Goal: Task Accomplishment & Management: Use online tool/utility

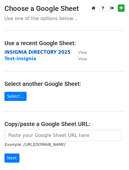
click at [51, 52] on strong "iNSIGNIA DIRECTORY 2025" at bounding box center [37, 52] width 66 height 5
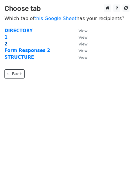
click at [7, 44] on strong "2" at bounding box center [5, 43] width 3 height 5
click at [6, 45] on strong "2" at bounding box center [5, 43] width 3 height 5
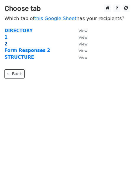
click at [6, 44] on strong "2" at bounding box center [5, 43] width 3 height 5
click at [80, 44] on small "View" at bounding box center [82, 44] width 9 height 4
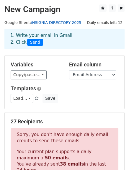
click at [64, 20] on link "iNSIGNIA DIRECTORY 2025" at bounding box center [56, 22] width 50 height 4
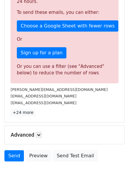
scroll to position [211, 0]
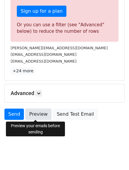
click at [39, 112] on link "Preview" at bounding box center [38, 114] width 26 height 11
click at [36, 117] on link "Preview" at bounding box center [38, 114] width 26 height 11
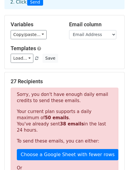
scroll to position [0, 0]
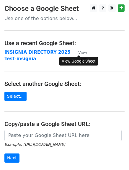
click at [82, 53] on small "View" at bounding box center [82, 52] width 9 height 4
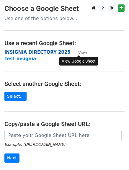
click at [32, 54] on strong "iNSIGNIA DIRECTORY 2025" at bounding box center [37, 52] width 66 height 5
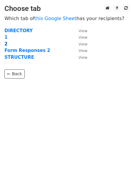
click at [7, 46] on strong "2" at bounding box center [5, 43] width 3 height 5
